Goal: Transaction & Acquisition: Purchase product/service

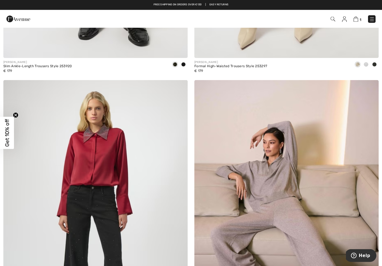
scroll to position [5189, 0]
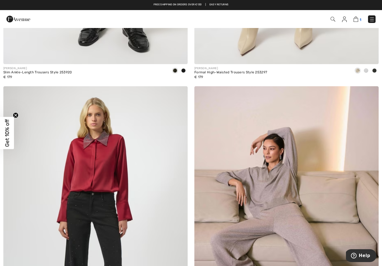
click at [355, 20] on img at bounding box center [355, 19] width 5 height 5
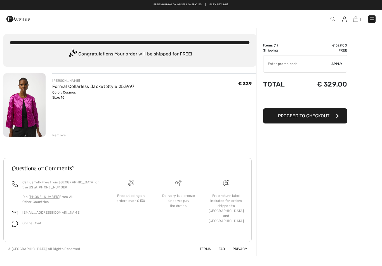
click at [25, 106] on img at bounding box center [24, 104] width 42 height 63
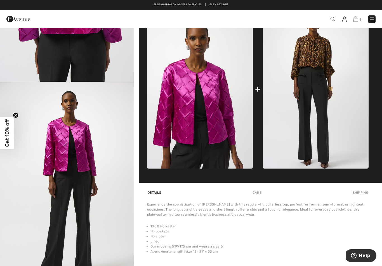
scroll to position [204, 0]
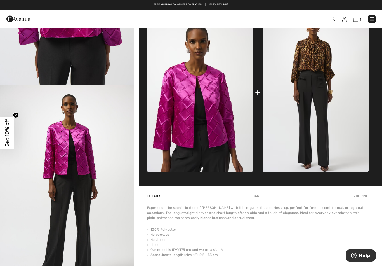
click at [201, 136] on img at bounding box center [200, 92] width 106 height 159
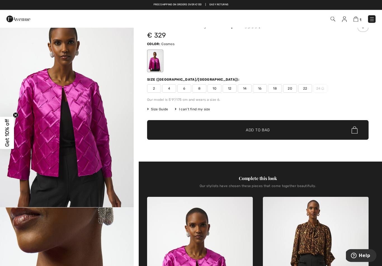
scroll to position [0, 0]
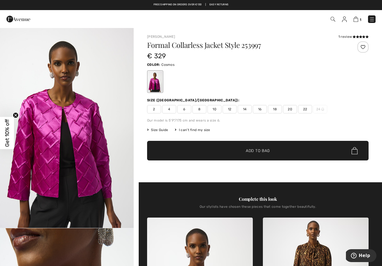
click at [372, 18] on img at bounding box center [372, 20] width 6 height 6
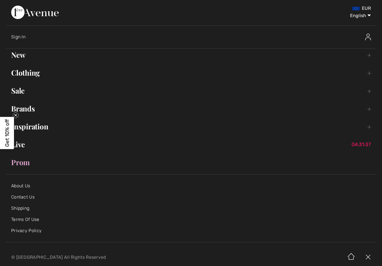
click at [21, 184] on link "About Us" at bounding box center [20, 185] width 19 height 5
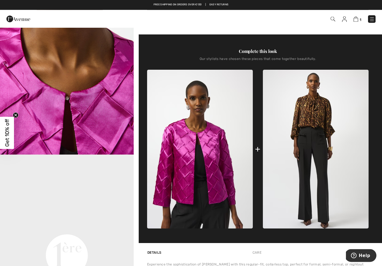
scroll to position [148, 0]
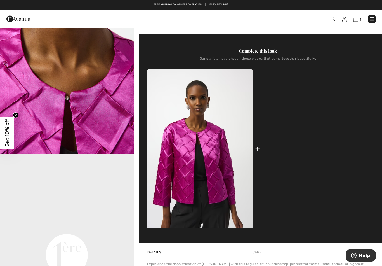
click at [323, 197] on img at bounding box center [316, 149] width 106 height 159
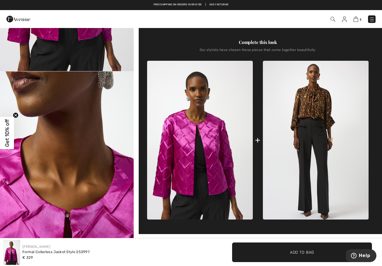
click at [206, 166] on img at bounding box center [200, 140] width 106 height 159
click at [184, 167] on img at bounding box center [200, 140] width 106 height 159
click at [199, 185] on img at bounding box center [200, 140] width 106 height 159
click at [197, 184] on img at bounding box center [200, 140] width 106 height 159
click at [199, 187] on img at bounding box center [200, 140] width 106 height 159
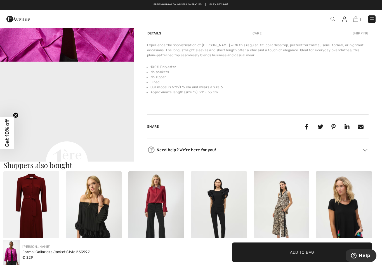
scroll to position [366, 0]
